Goal: Information Seeking & Learning: Learn about a topic

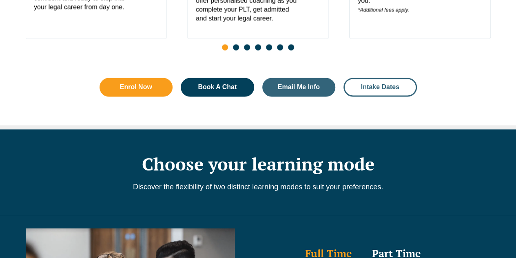
click at [369, 84] on span "Intake Dates" at bounding box center [380, 87] width 38 height 7
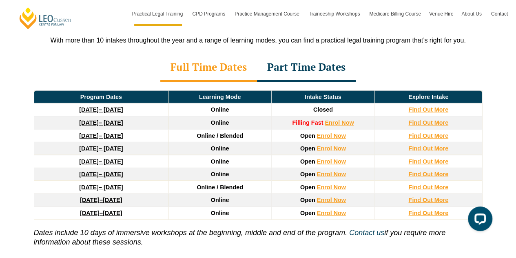
scroll to position [1135, 0]
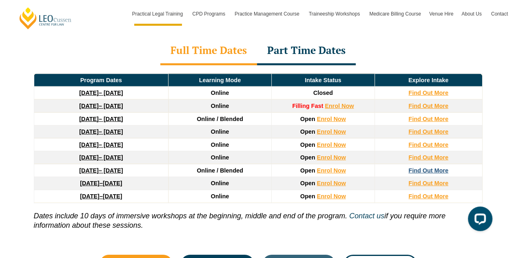
click at [414, 167] on strong "Find Out More" at bounding box center [429, 170] width 40 height 7
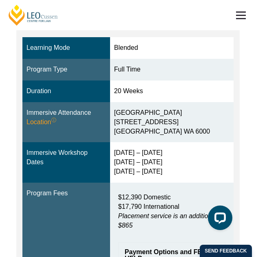
scroll to position [205, 0]
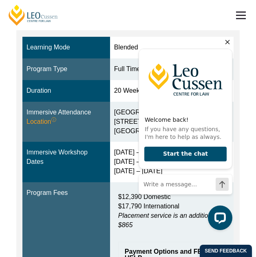
click at [229, 42] on icon "Hide greeting" at bounding box center [228, 42] width 4 height 4
